Goal: Check status

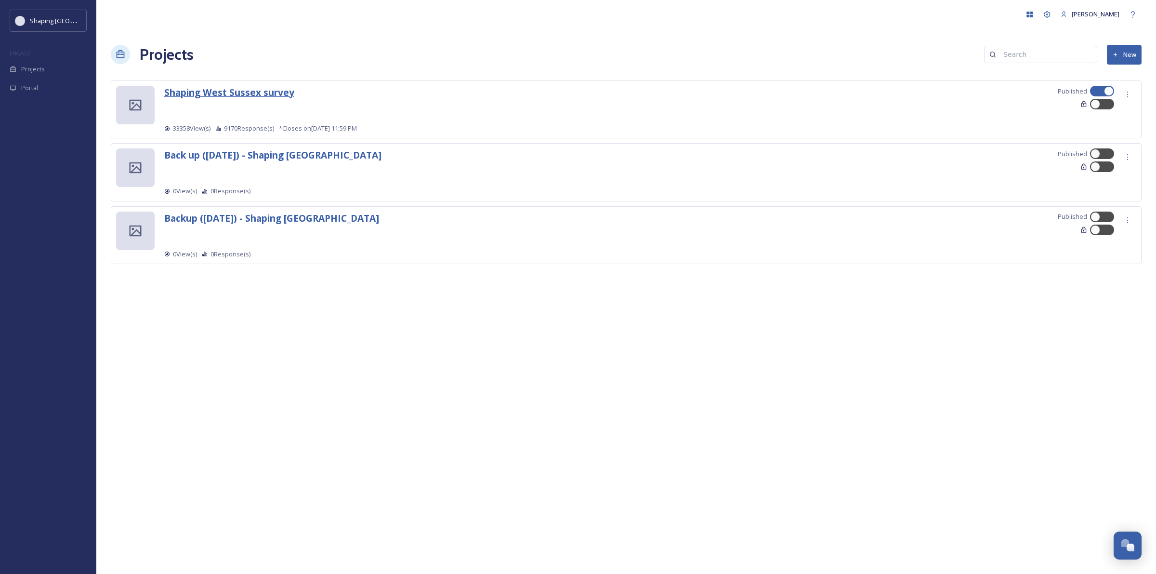
click at [205, 95] on strong "Shaping West Sussex survey" at bounding box center [229, 92] width 130 height 13
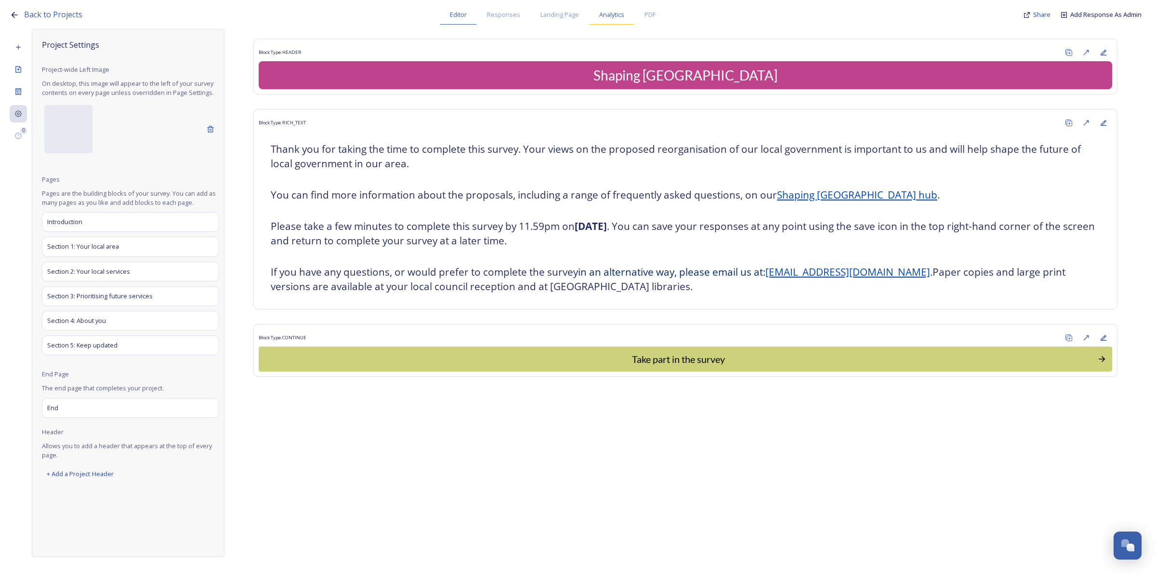
click at [609, 23] on div "Analytics" at bounding box center [611, 15] width 45 height 20
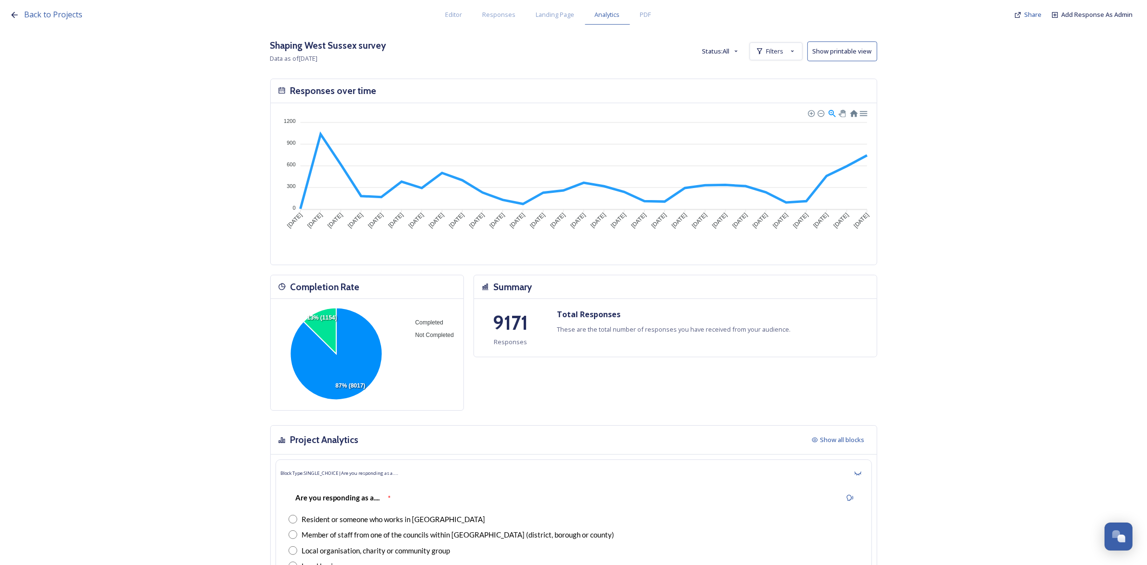
click at [618, 410] on div "Completion Rate Completed Not Completed 87% (8017) 13% (1154) Summary 9171 Resp…" at bounding box center [573, 347] width 607 height 145
